Goal: Task Accomplishment & Management: Manage account settings

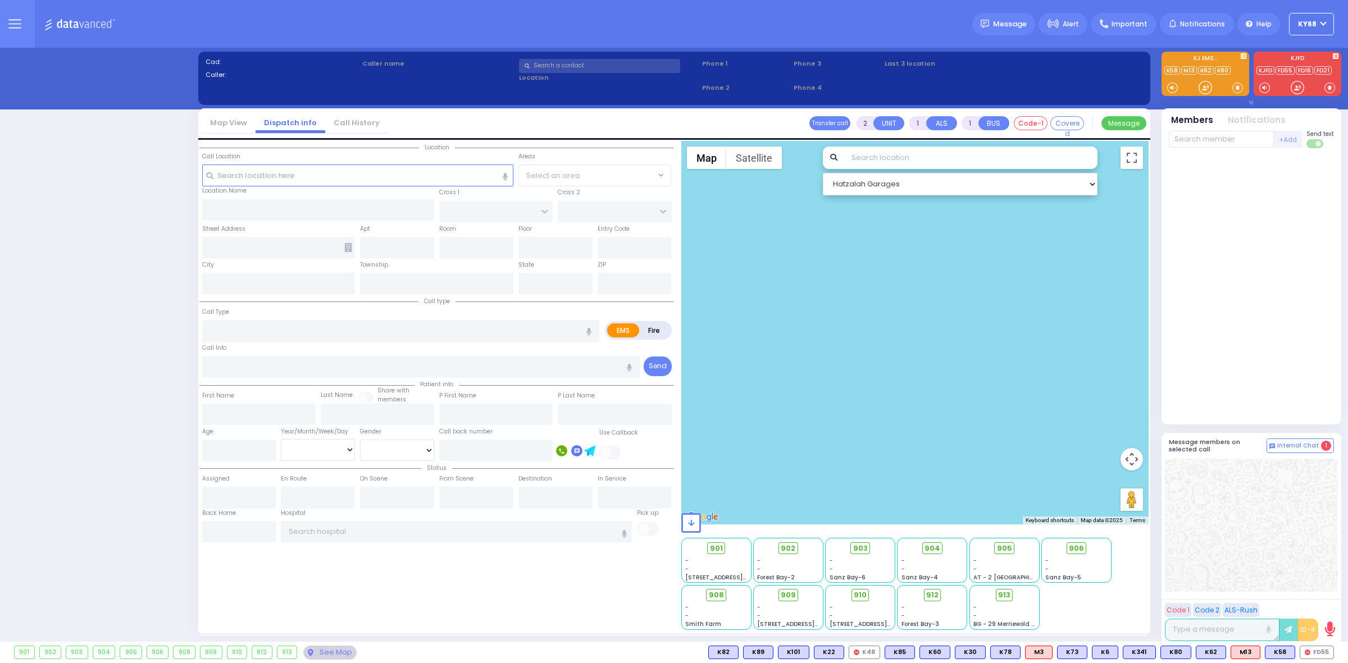
select select "12"
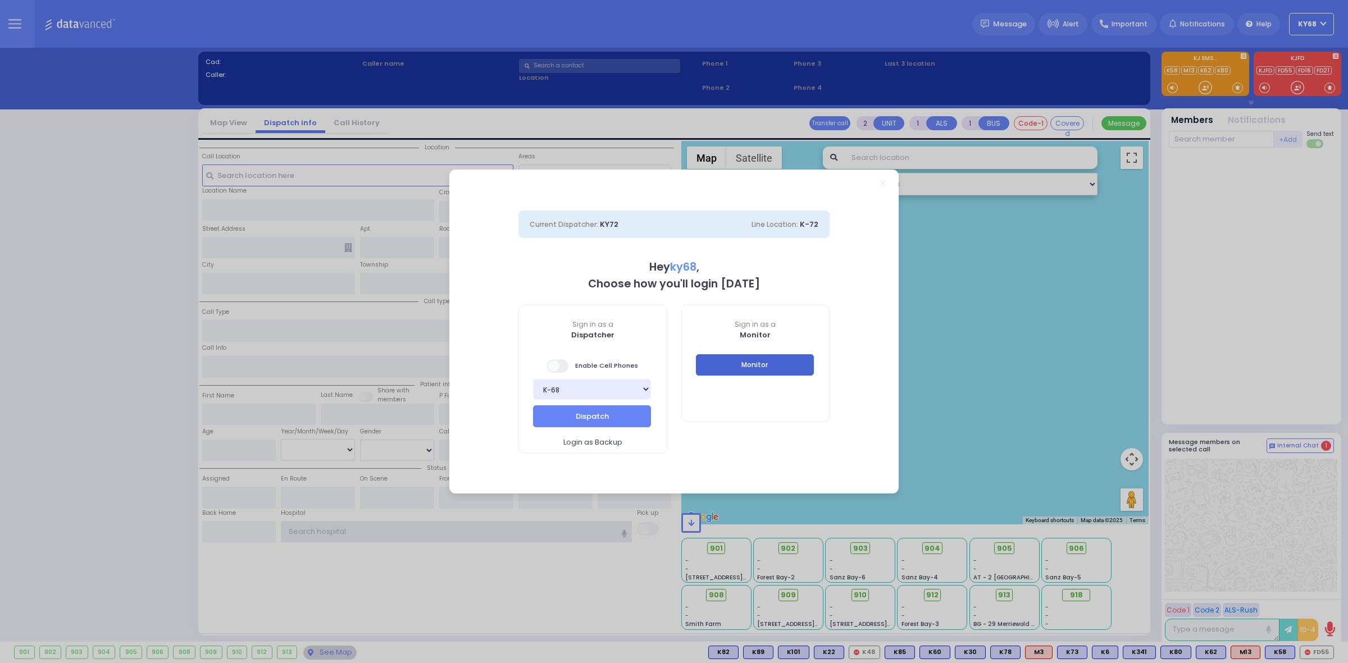
type input "ky68"
click at [799, 367] on button "Monitor" at bounding box center [755, 364] width 118 height 21
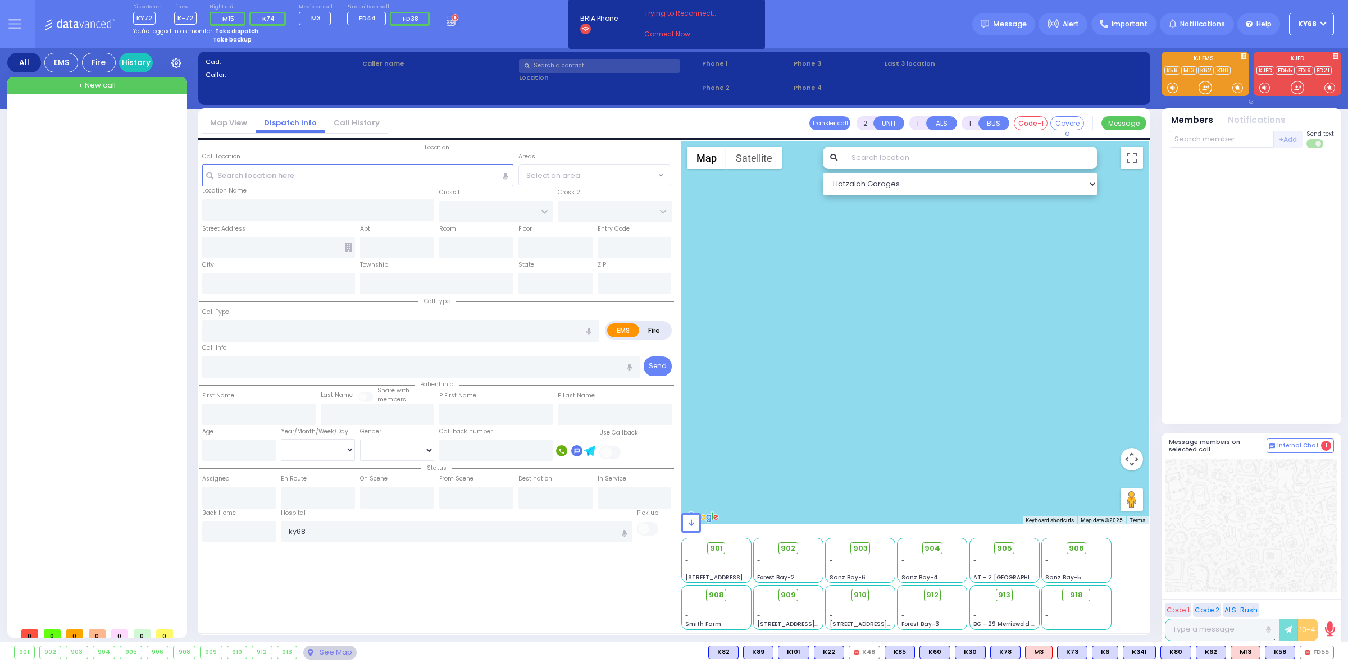
click at [21, 18] on button at bounding box center [14, 24] width 40 height 48
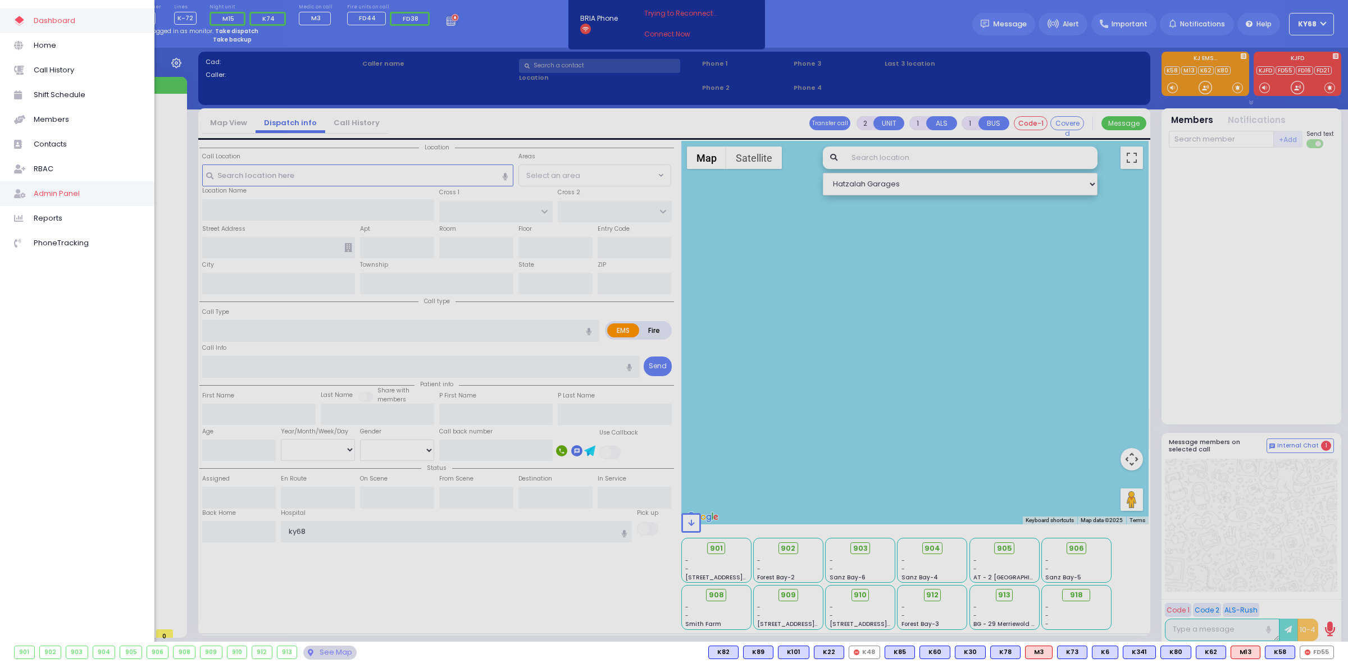
click at [106, 198] on span "Admin Panel" at bounding box center [87, 193] width 107 height 15
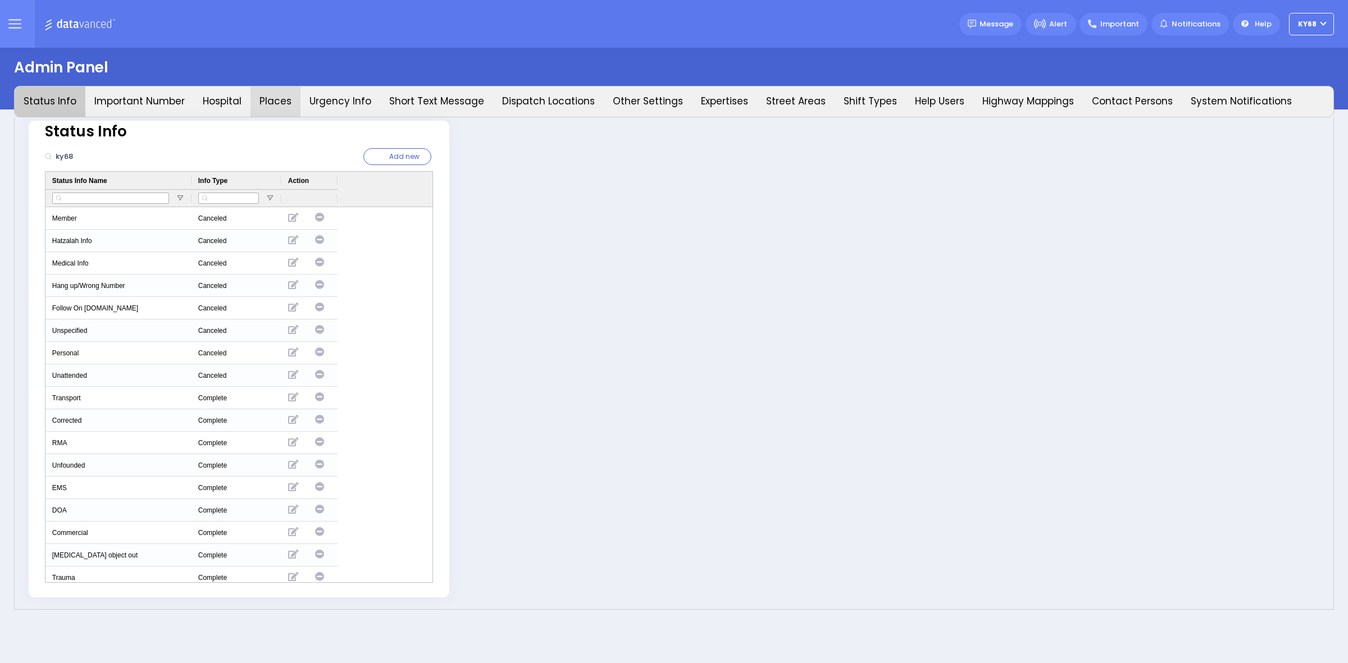
click at [265, 97] on button "Places" at bounding box center [276, 101] width 50 height 30
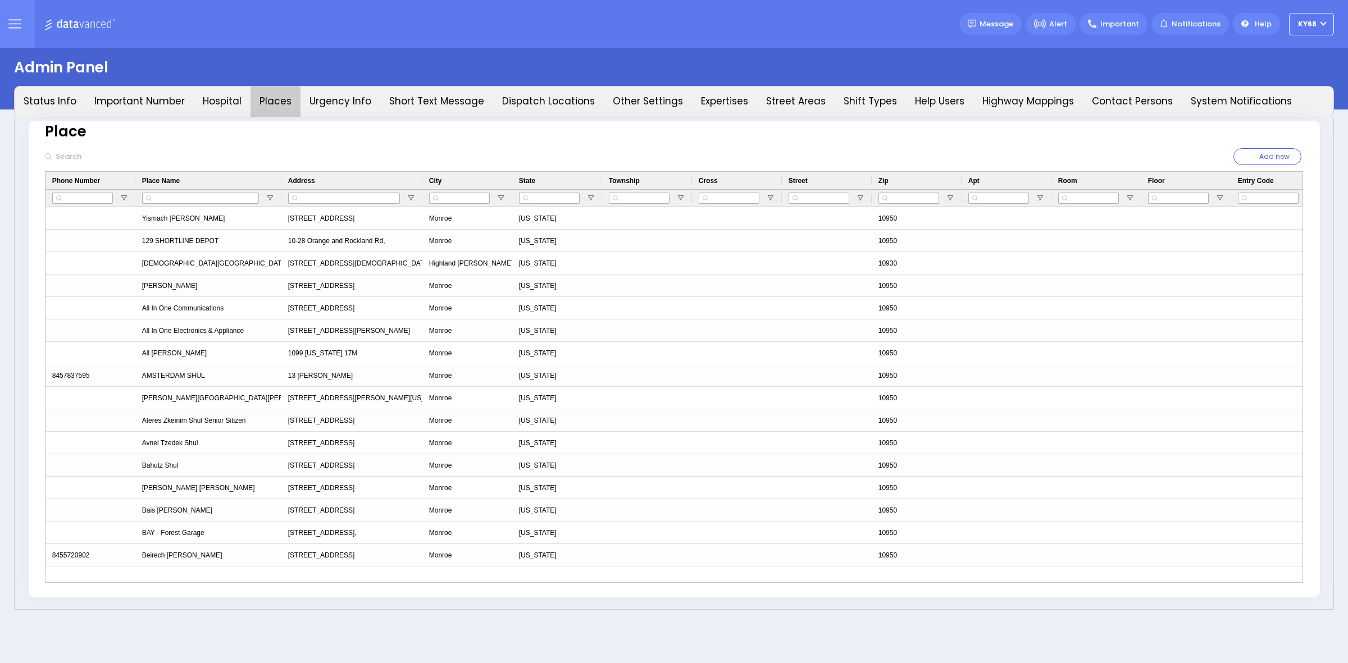
click at [90, 216] on div "Press SPACE to select this row." at bounding box center [90, 218] width 90 height 22
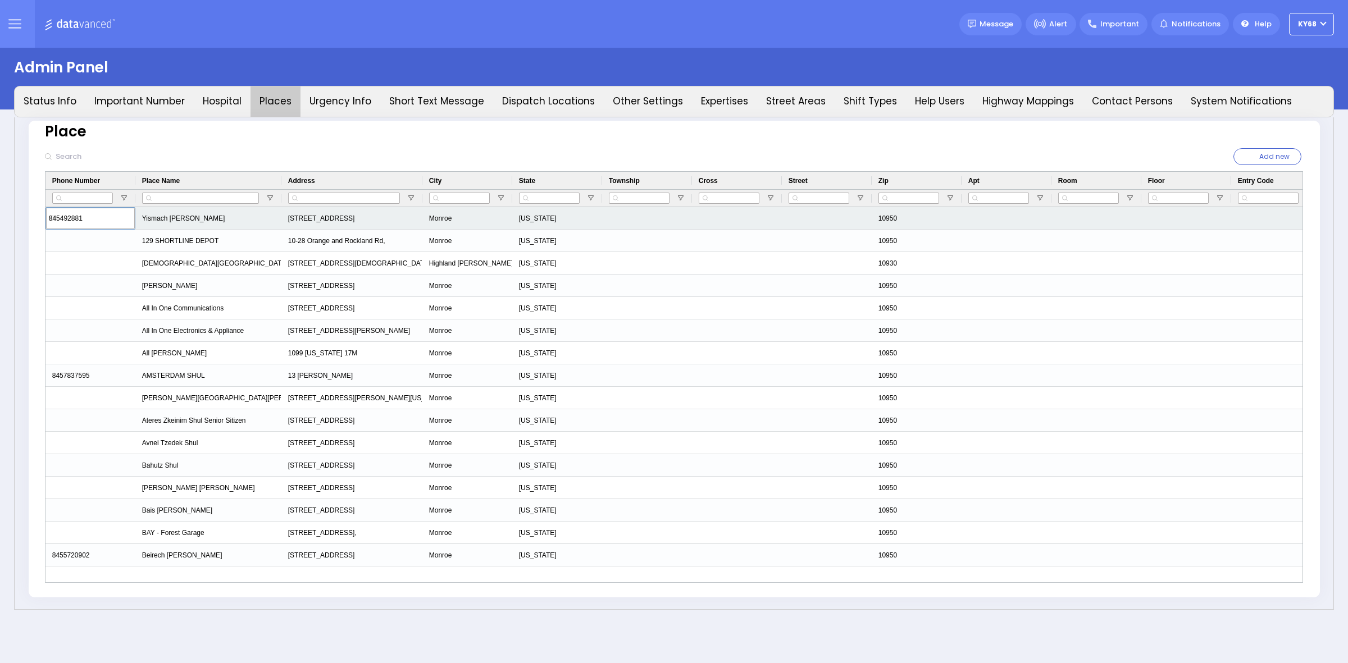
type input "8454928818"
